Goal: Task Accomplishment & Management: Manage account settings

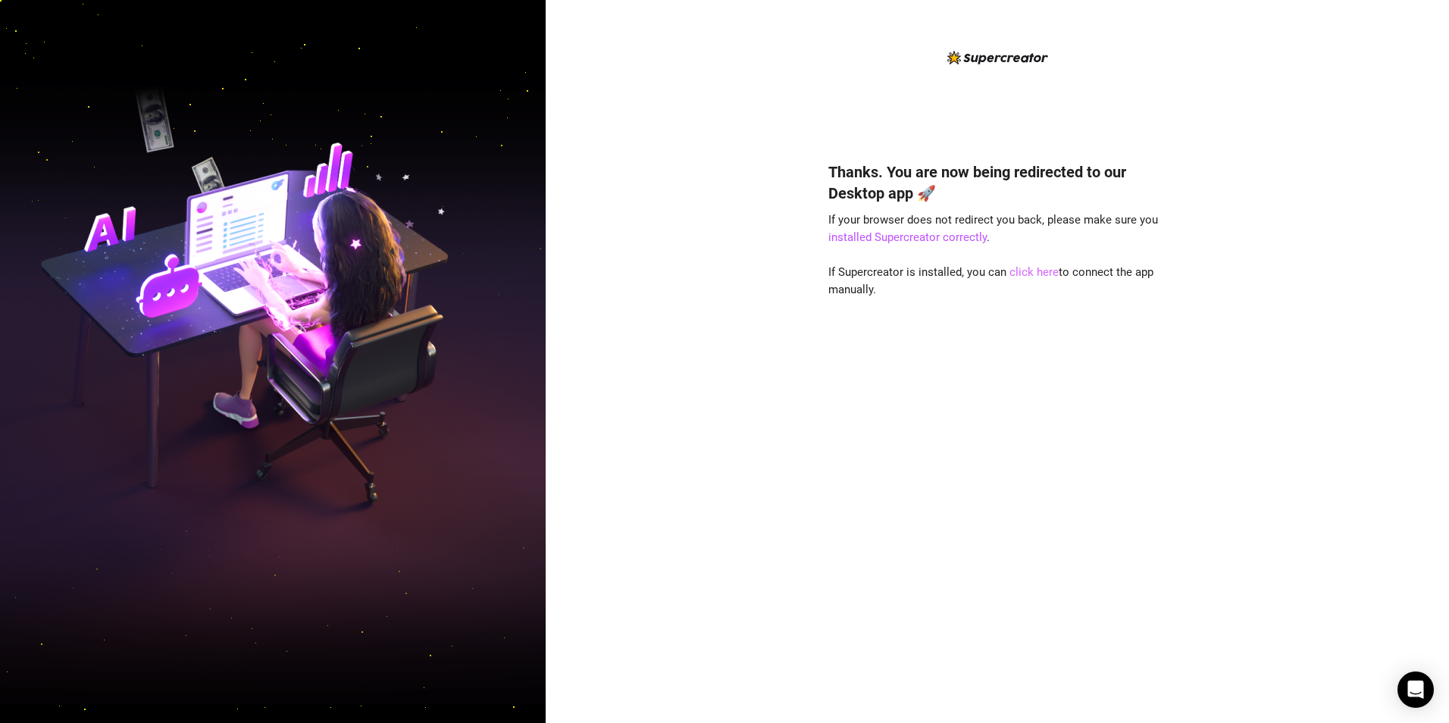
click at [1029, 271] on link "click here" at bounding box center [1034, 272] width 49 height 14
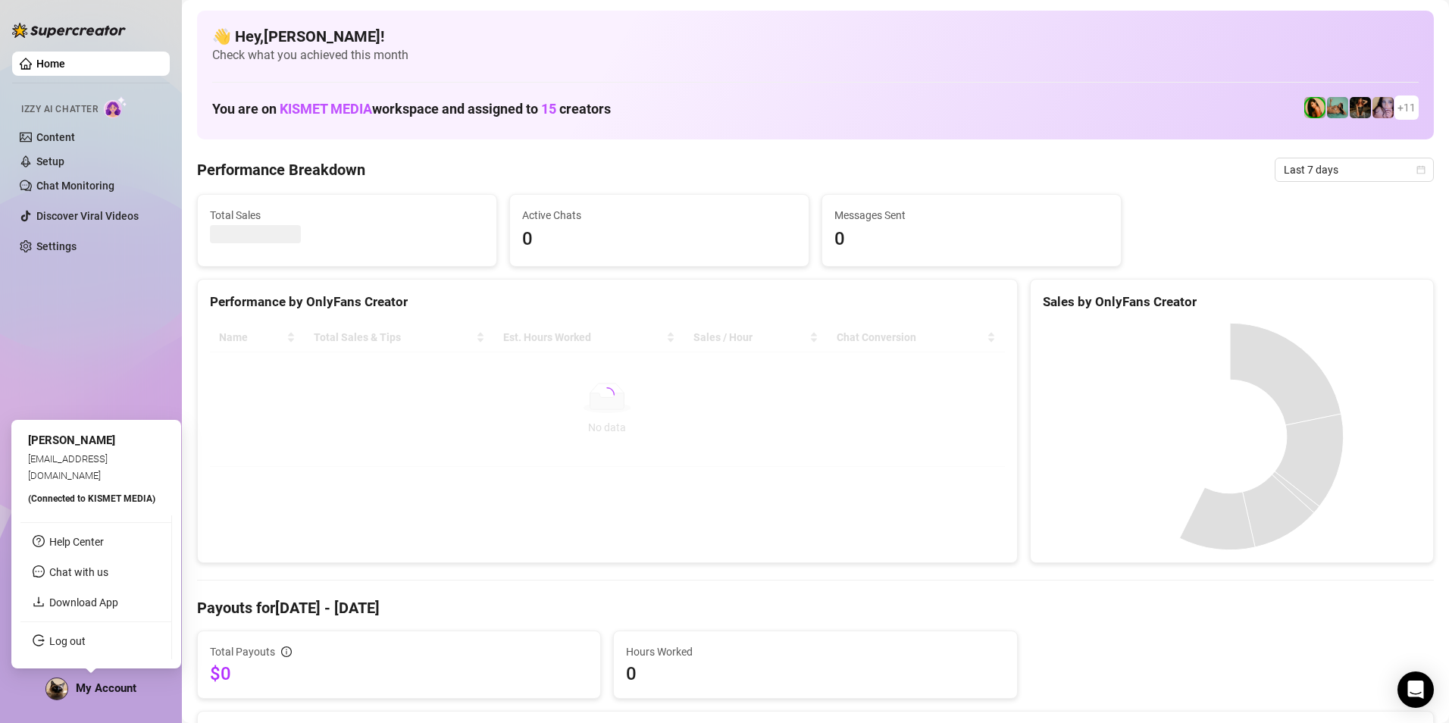
click at [111, 694] on span "My Account" at bounding box center [106, 688] width 61 height 14
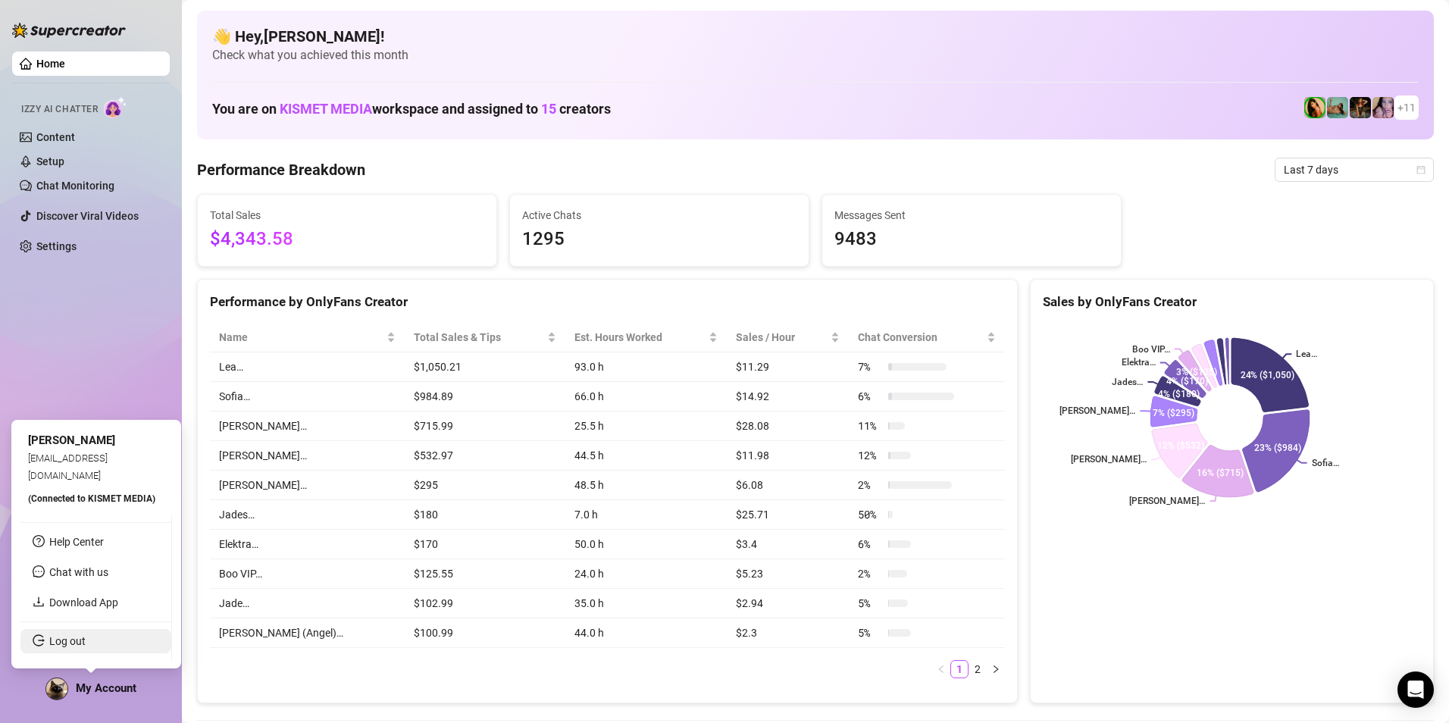
click at [85, 637] on link "Log out" at bounding box center [67, 641] width 36 height 12
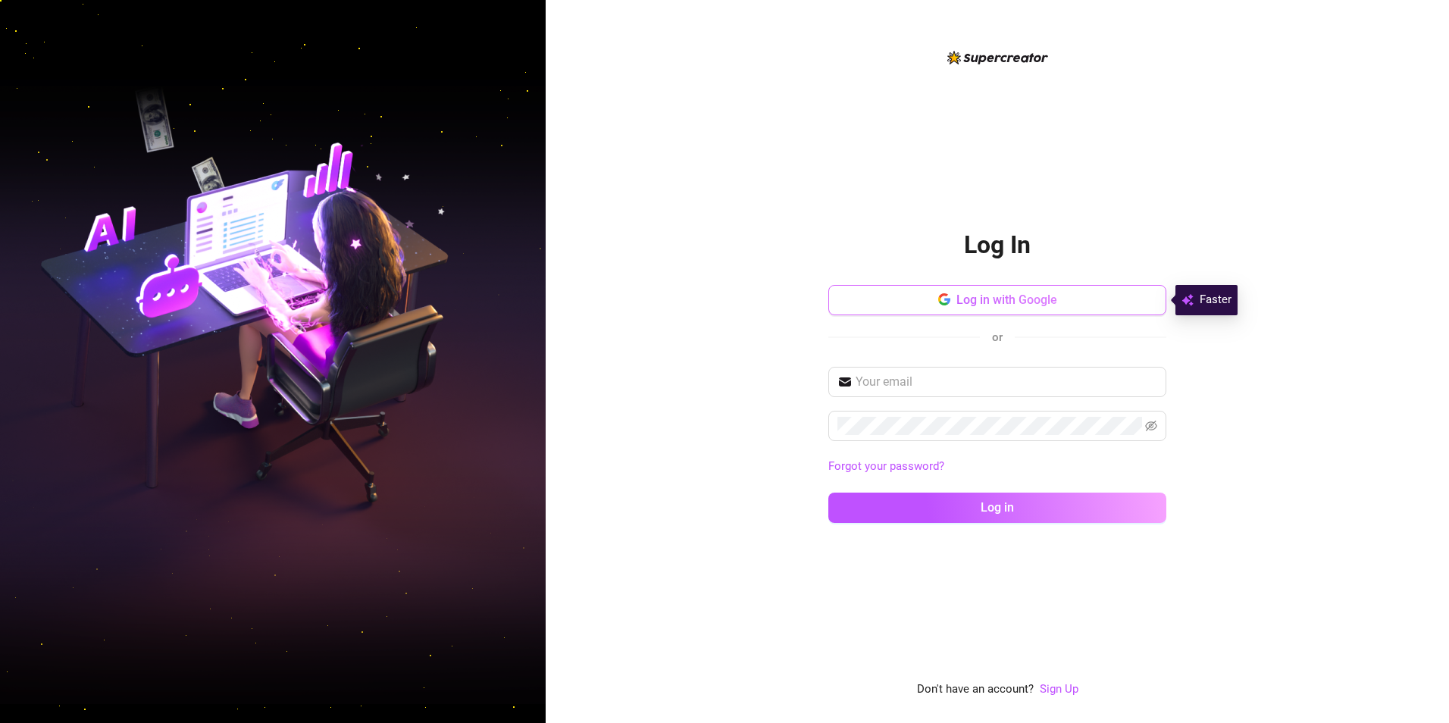
click at [994, 302] on span "Log in with Google" at bounding box center [1007, 300] width 101 height 14
